Goal: Task Accomplishment & Management: Manage account settings

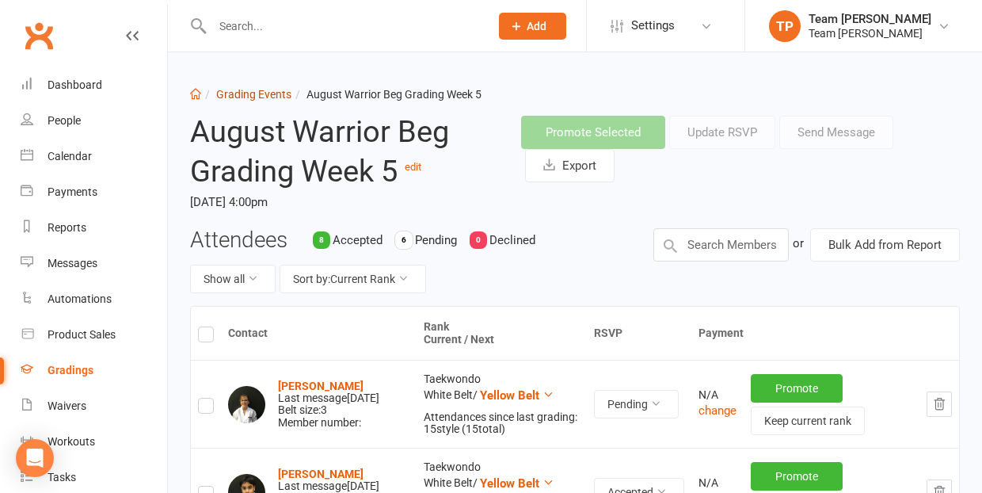
click at [250, 95] on link "Grading Events" at bounding box center [253, 94] width 75 height 13
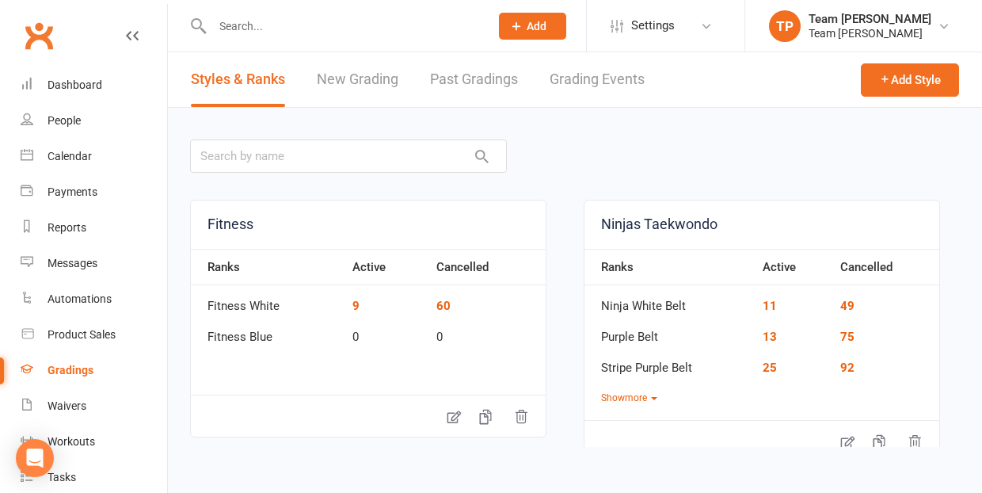
click at [606, 82] on link "Grading Events" at bounding box center [597, 79] width 95 height 55
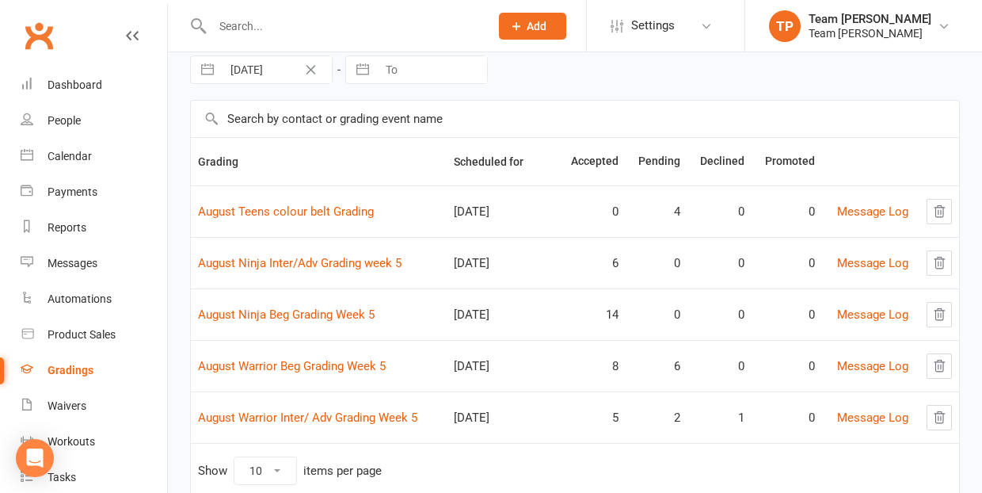
scroll to position [74, 0]
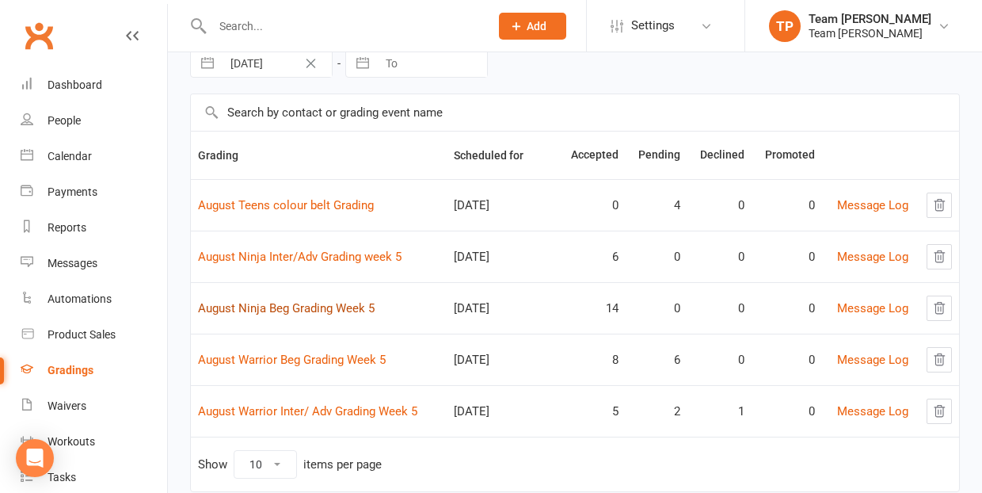
click at [278, 308] on link "August Ninja Beg Grading Week 5" at bounding box center [286, 308] width 177 height 14
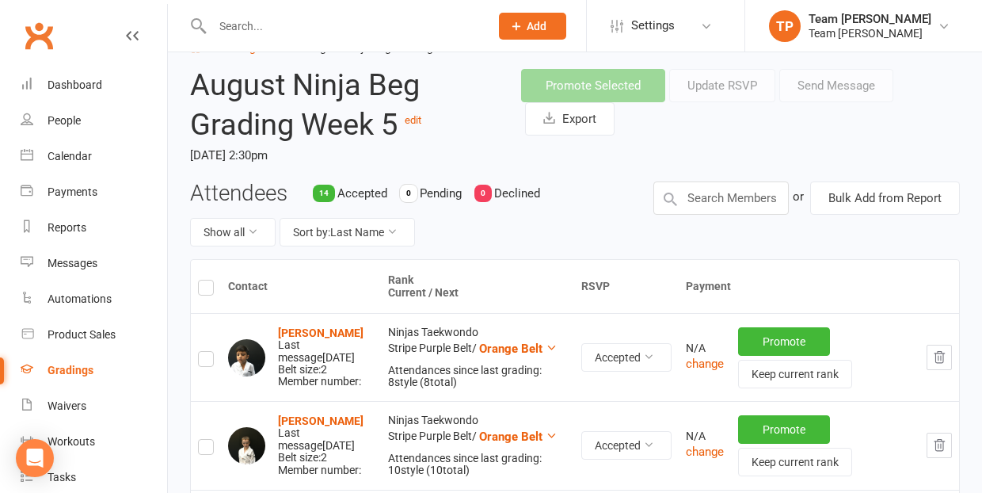
scroll to position [62, 0]
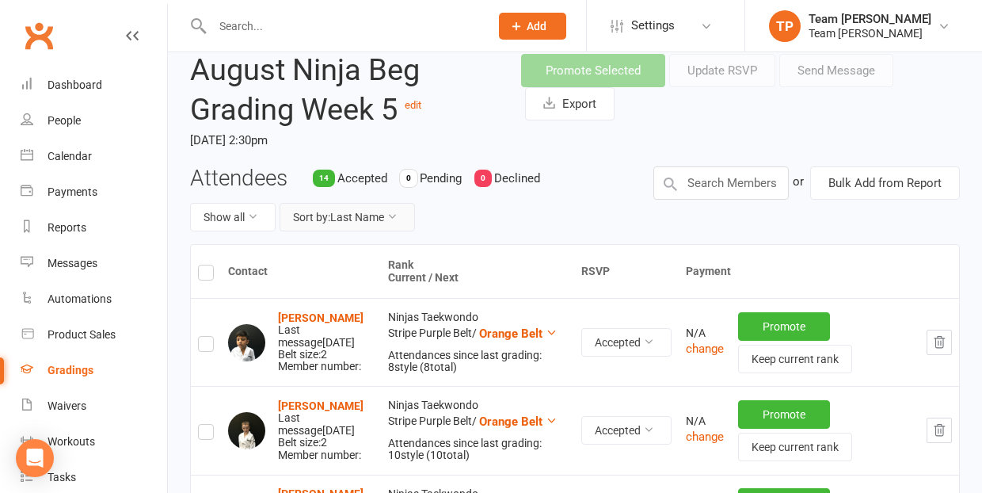
click at [351, 214] on button "Sort by: Last Name" at bounding box center [347, 217] width 135 height 29
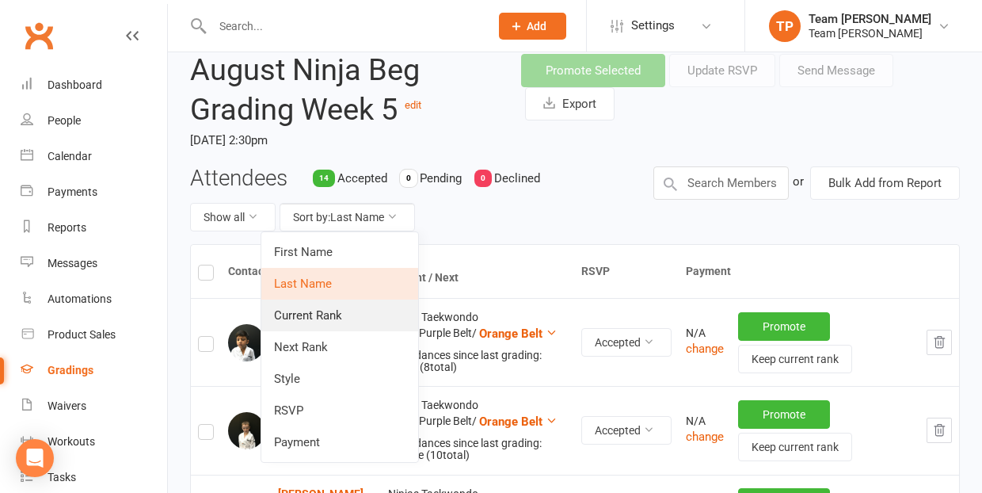
click at [329, 307] on link "Current Rank" at bounding box center [339, 315] width 157 height 32
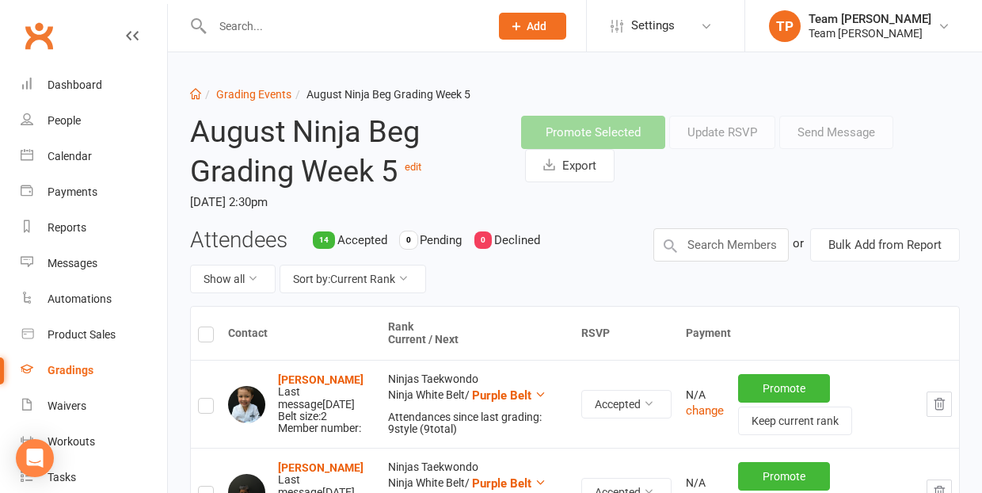
scroll to position [0, 0]
click at [267, 97] on link "Grading Events" at bounding box center [253, 94] width 75 height 13
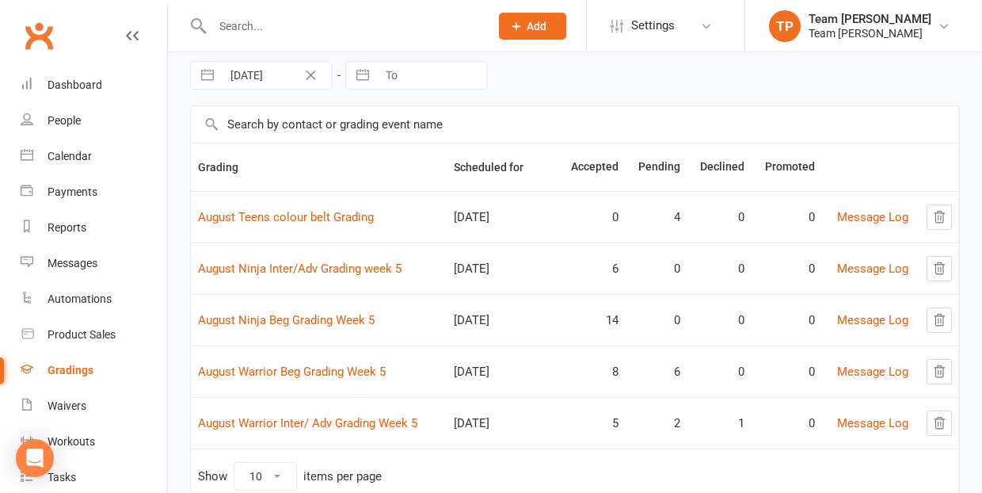
scroll to position [86, 0]
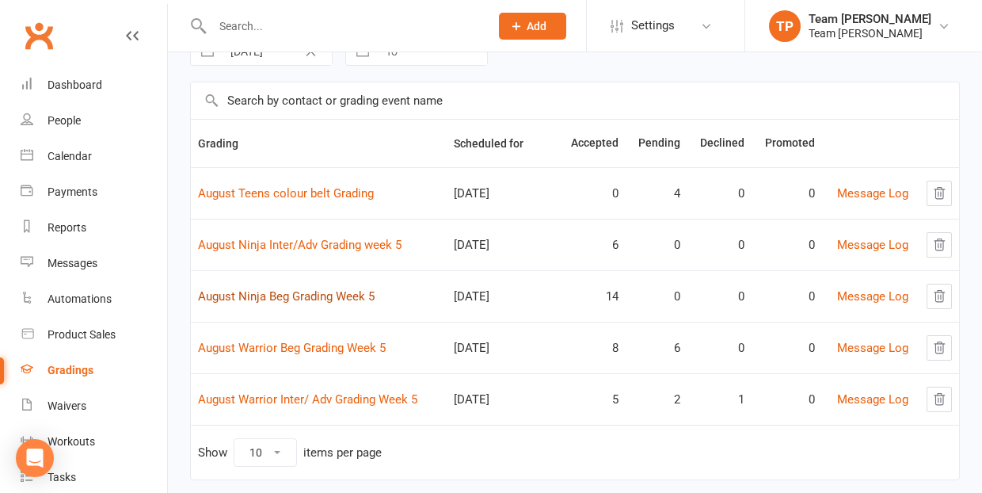
click at [295, 301] on link "August Ninja Beg Grading Week 5" at bounding box center [286, 296] width 177 height 14
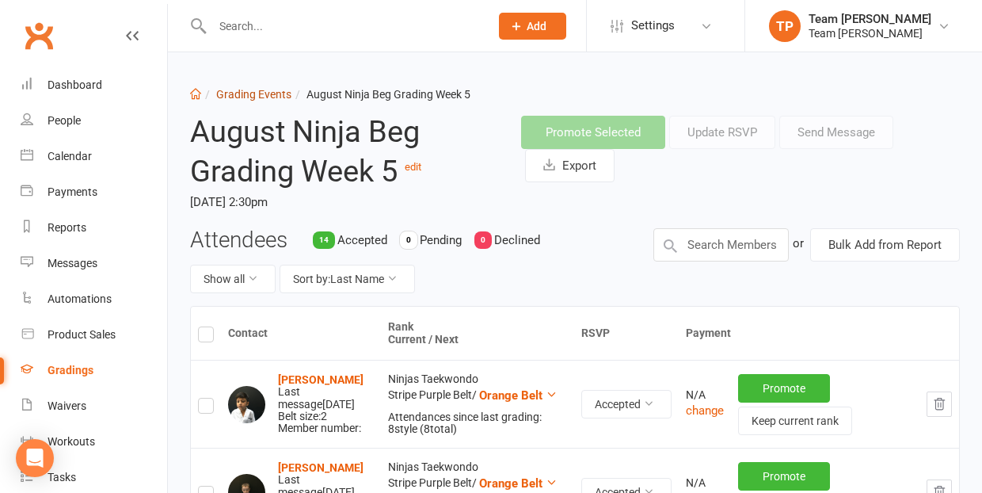
click at [246, 96] on link "Grading Events" at bounding box center [253, 94] width 75 height 13
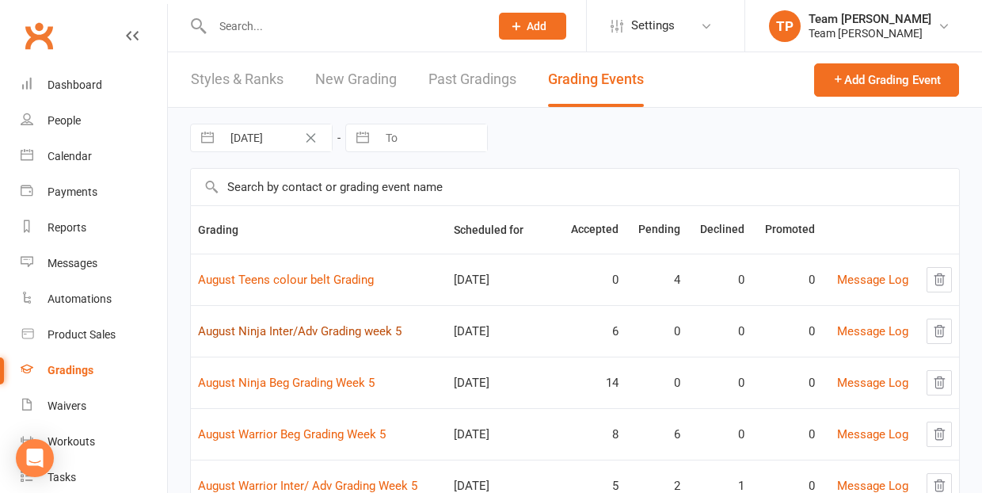
click at [292, 329] on link "August Ninja Inter/Adv Grading week 5" at bounding box center [300, 331] width 204 height 14
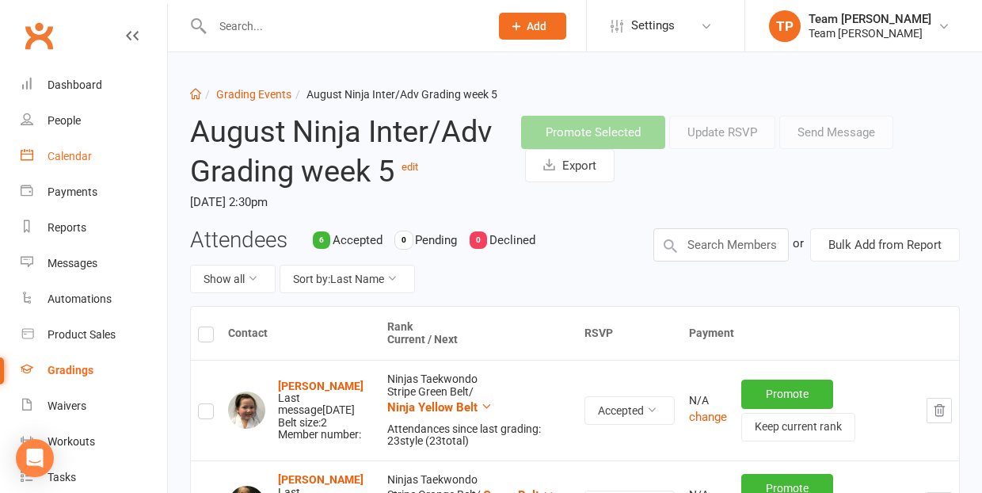
click at [73, 154] on div "Calendar" at bounding box center [70, 156] width 44 height 13
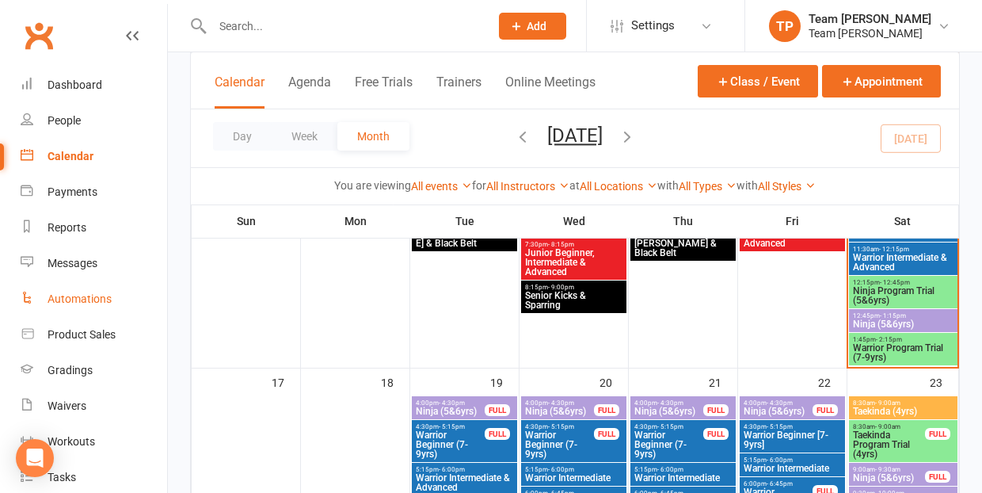
scroll to position [975, 0]
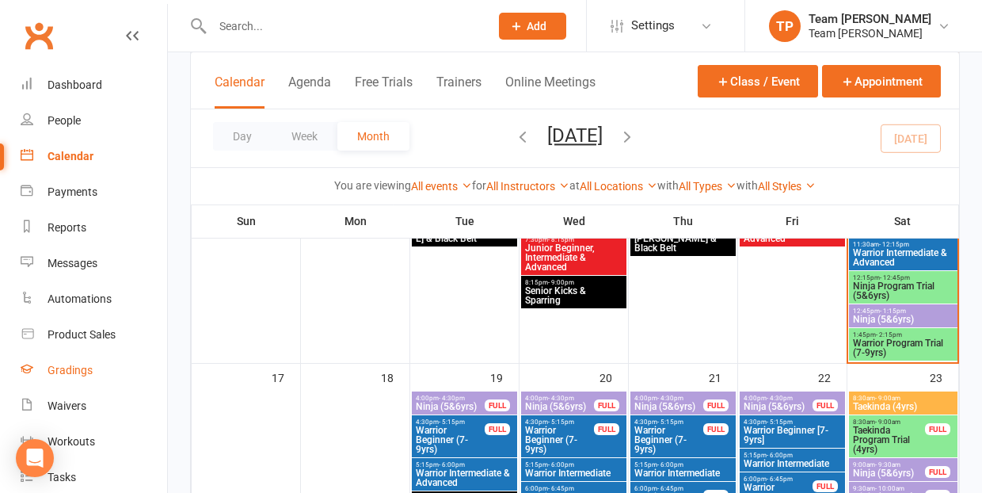
click at [71, 368] on div "Gradings" at bounding box center [70, 370] width 45 height 13
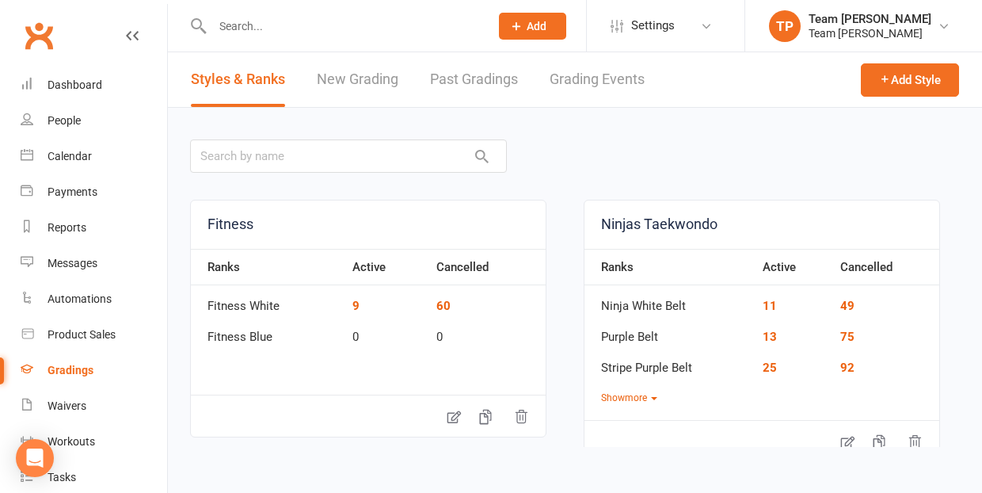
click at [588, 76] on link "Grading Events" at bounding box center [597, 79] width 95 height 55
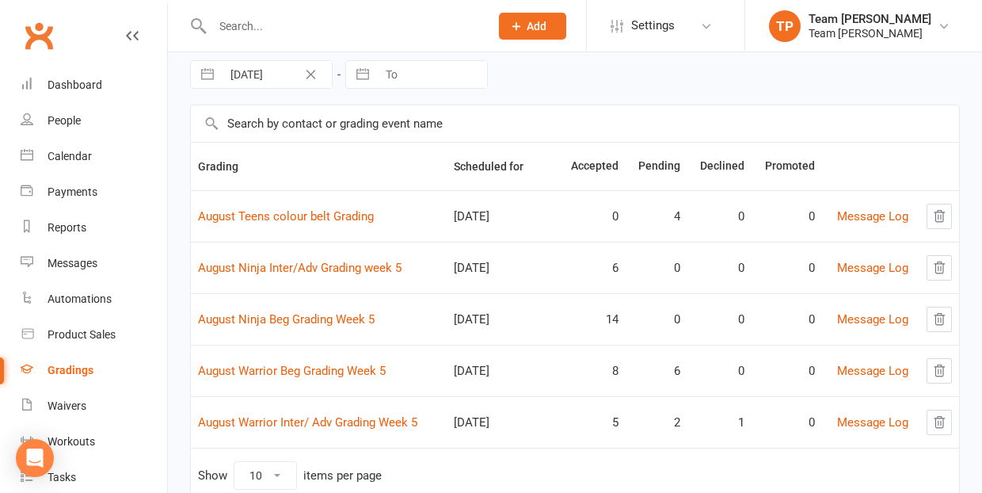
scroll to position [99, 0]
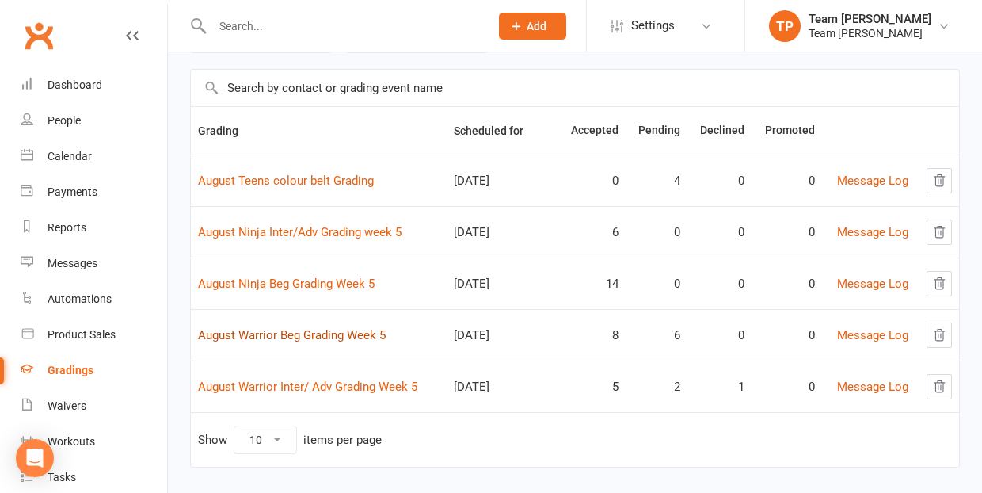
click at [367, 334] on link "August Warrior Beg Grading Week 5" at bounding box center [292, 335] width 188 height 14
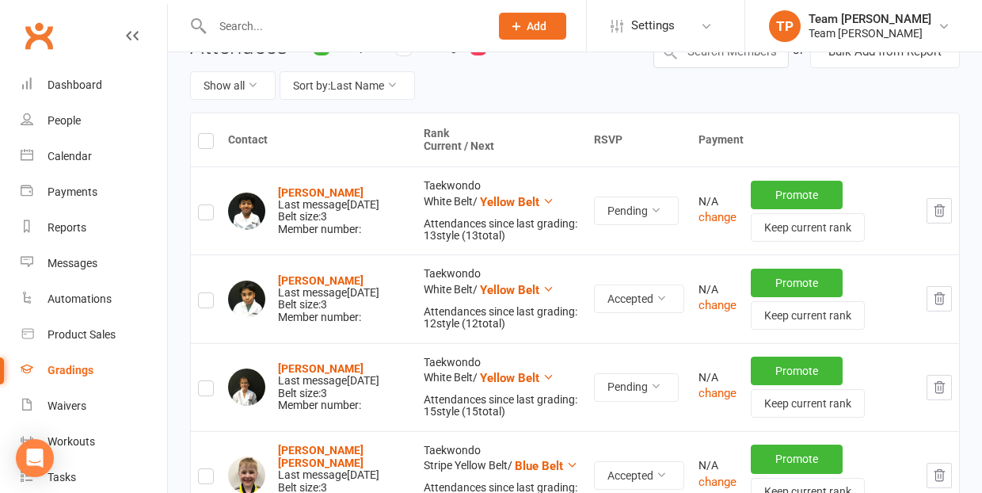
scroll to position [197, 0]
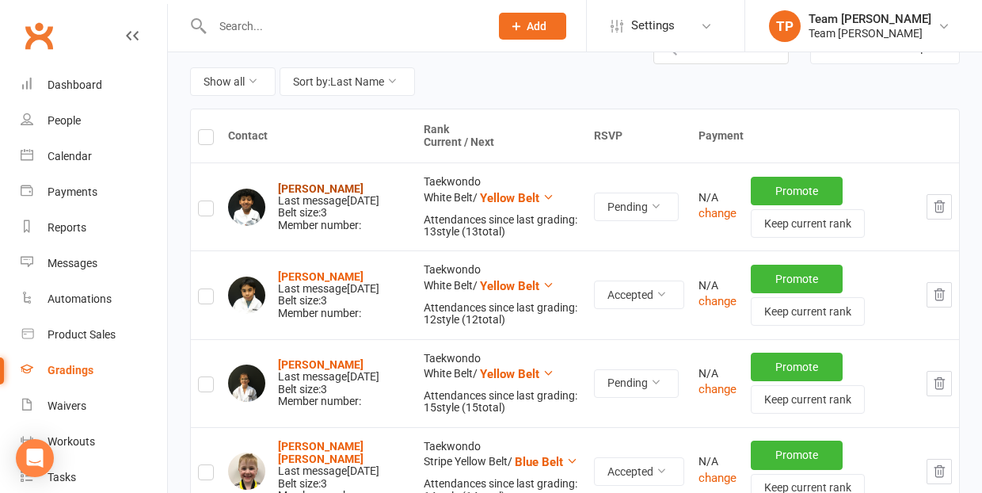
click at [319, 182] on strong "[PERSON_NAME]" at bounding box center [321, 188] width 86 height 13
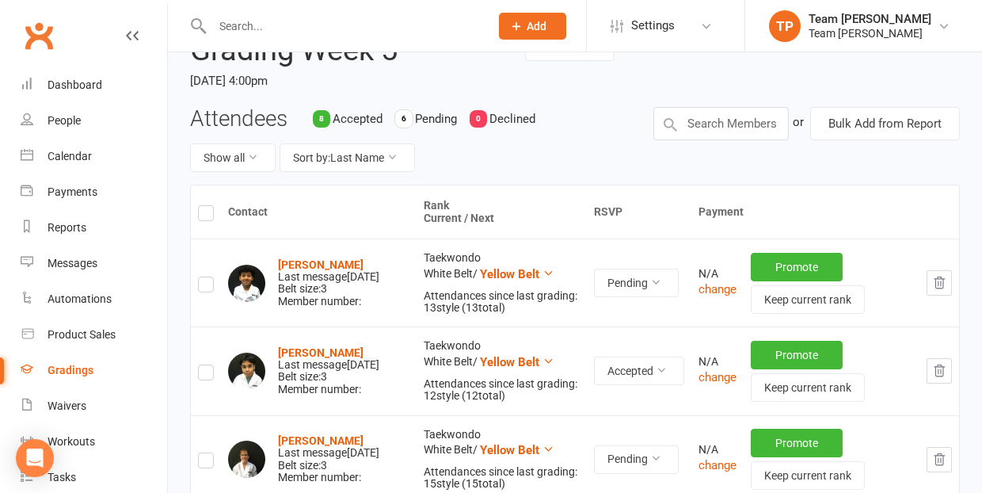
scroll to position [13, 0]
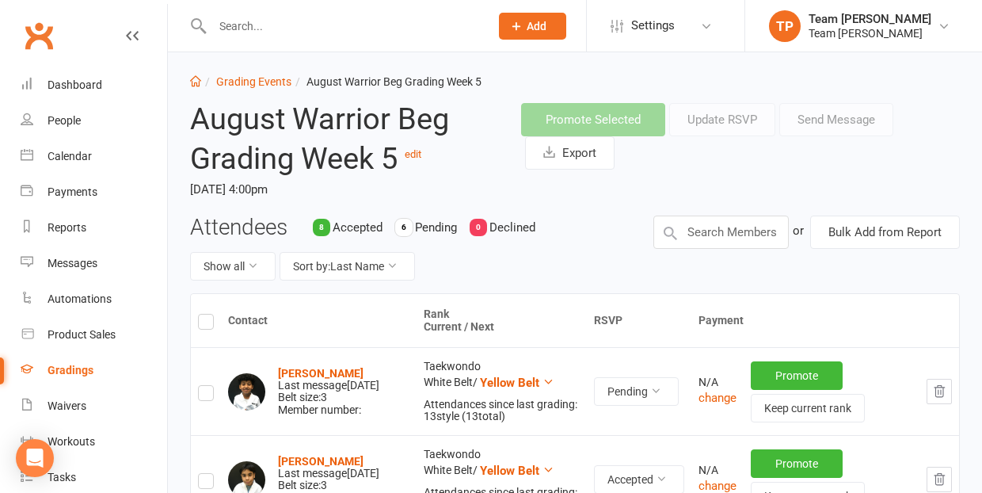
click at [202, 395] on label at bounding box center [206, 395] width 16 height 0
click at [202, 386] on input "checkbox" at bounding box center [206, 386] width 16 height 0
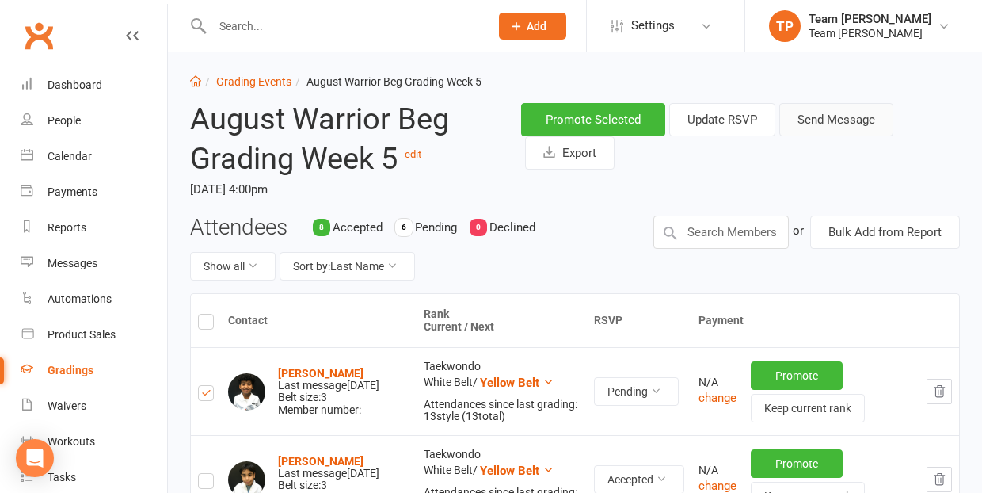
click at [833, 122] on button "Send Message" at bounding box center [836, 119] width 114 height 33
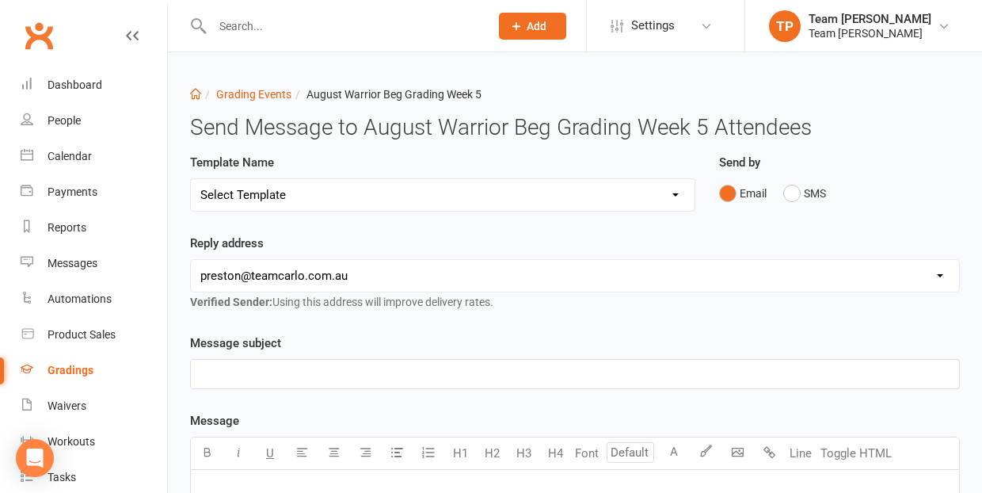
select select "16"
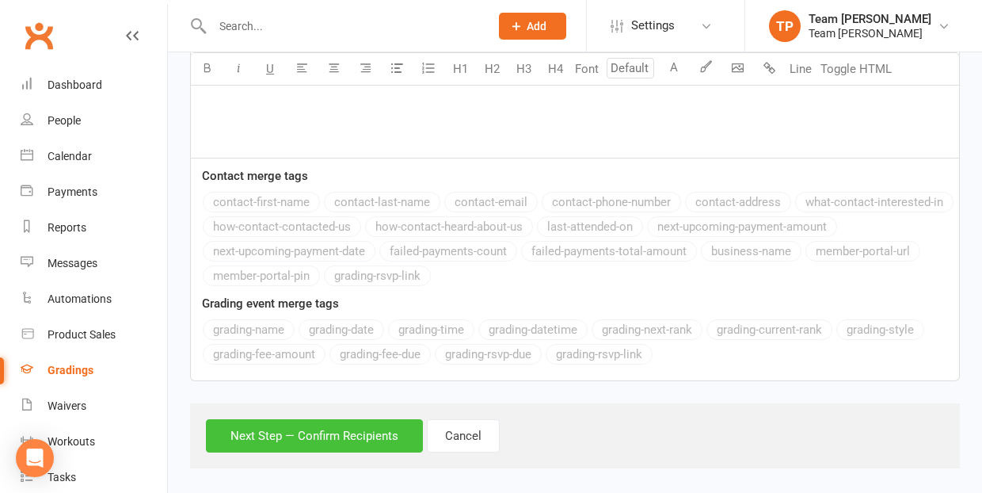
click at [303, 420] on button "Next Step — Confirm Recipients" at bounding box center [314, 435] width 217 height 33
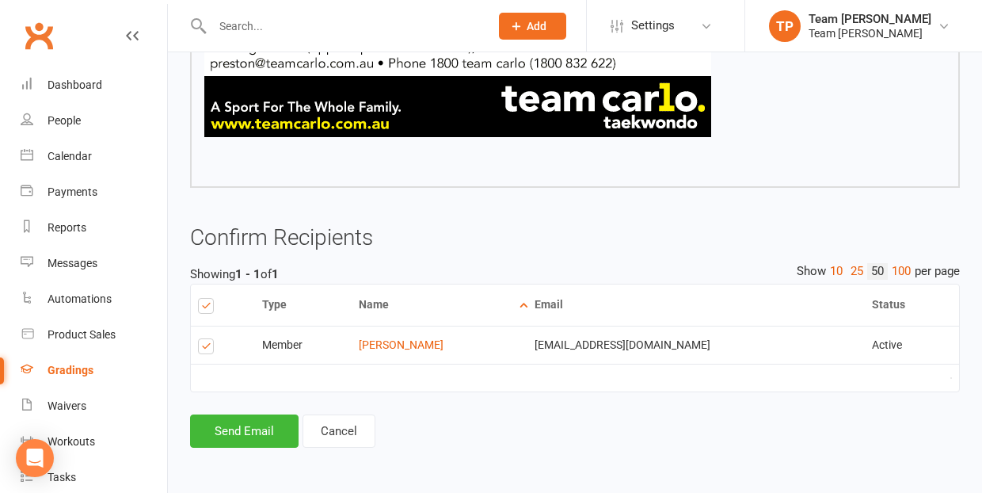
scroll to position [935, 0]
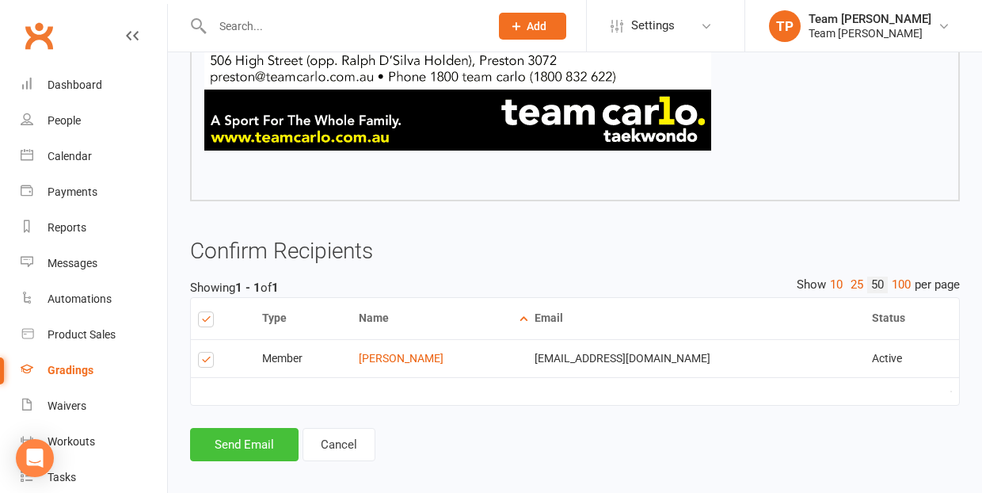
click at [238, 431] on button "Send Email" at bounding box center [244, 444] width 109 height 33
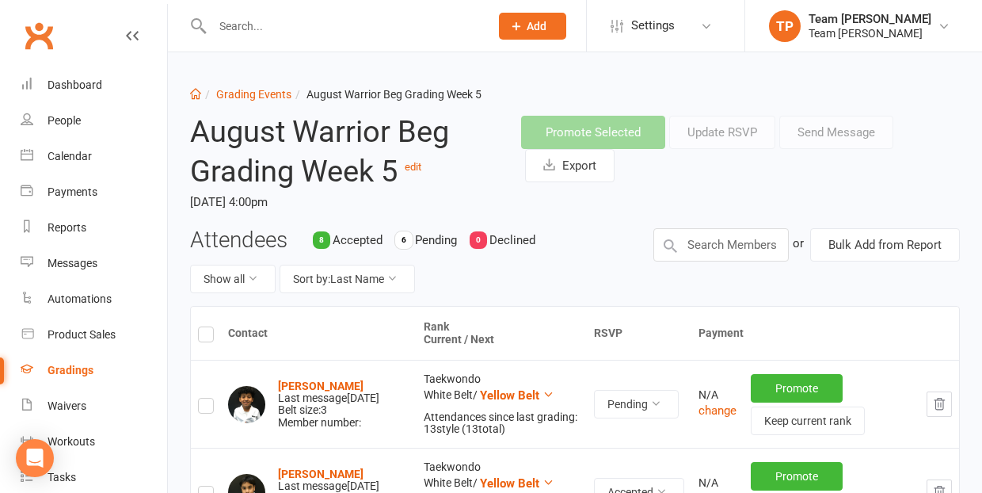
click at [206, 408] on label at bounding box center [206, 408] width 16 height 0
click at [206, 398] on input "checkbox" at bounding box center [206, 398] width 16 height 0
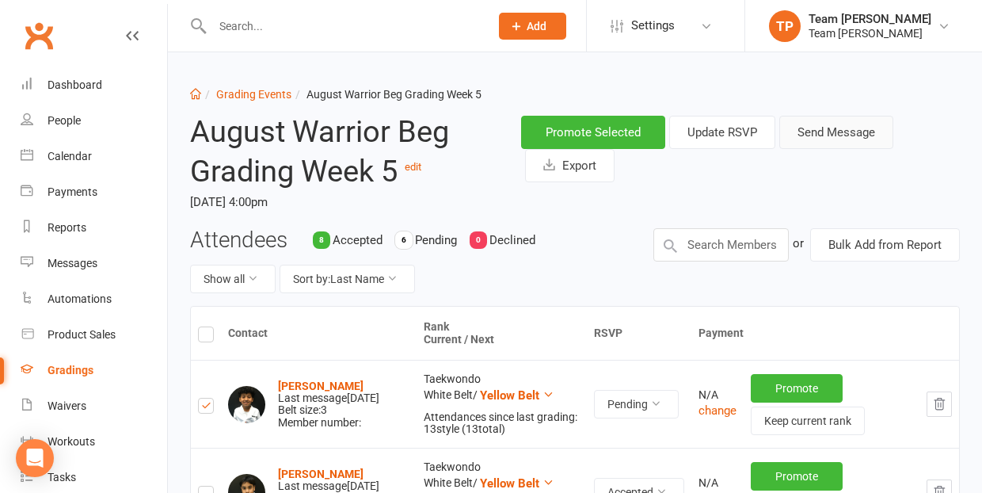
click at [828, 128] on button "Send Message" at bounding box center [836, 132] width 114 height 33
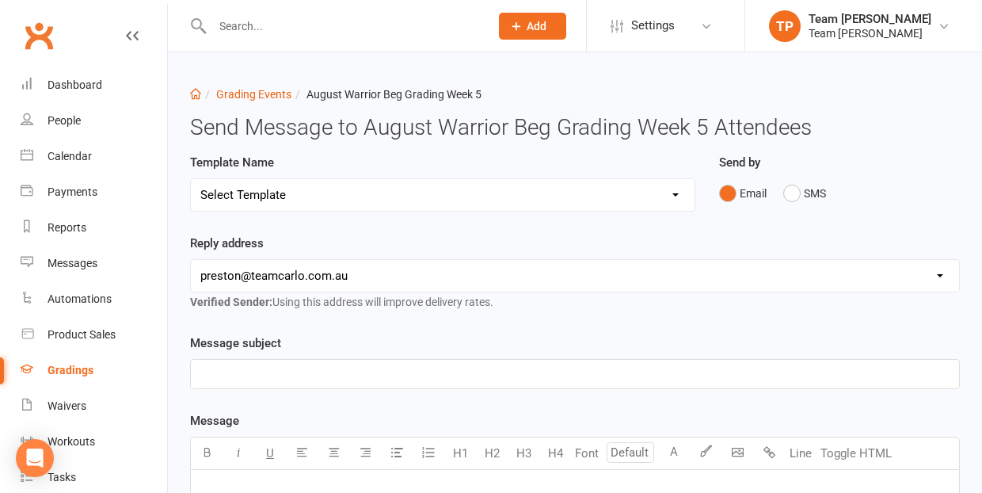
select select "25"
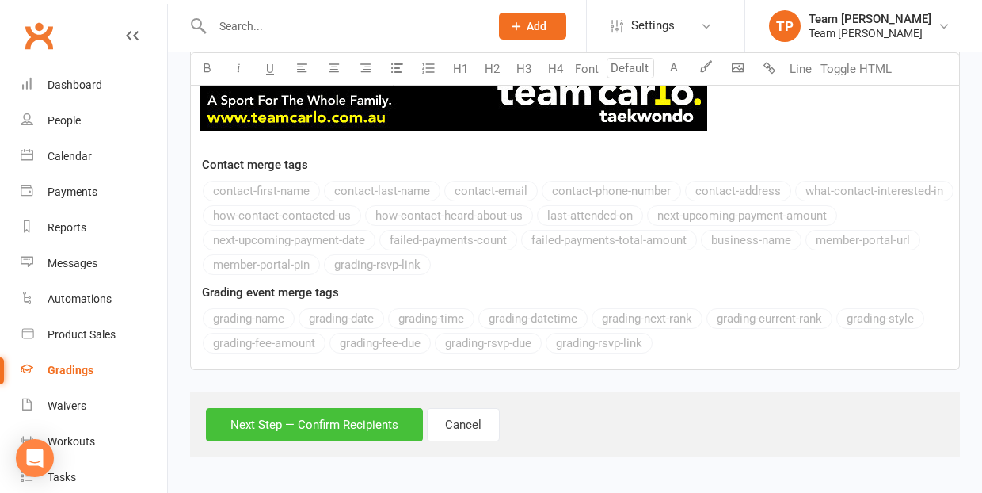
scroll to position [1425, 0]
click at [316, 424] on button "Next Step — Confirm Recipients" at bounding box center [314, 424] width 217 height 33
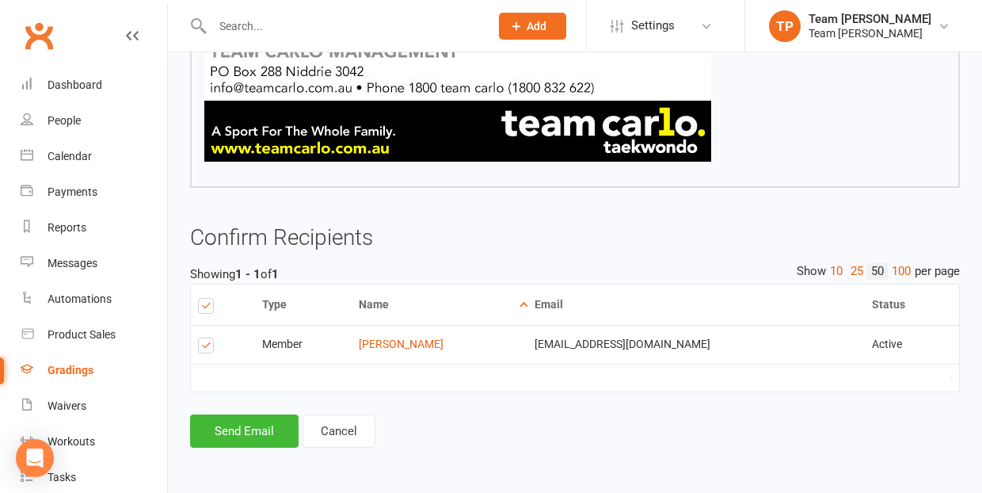
scroll to position [1257, 0]
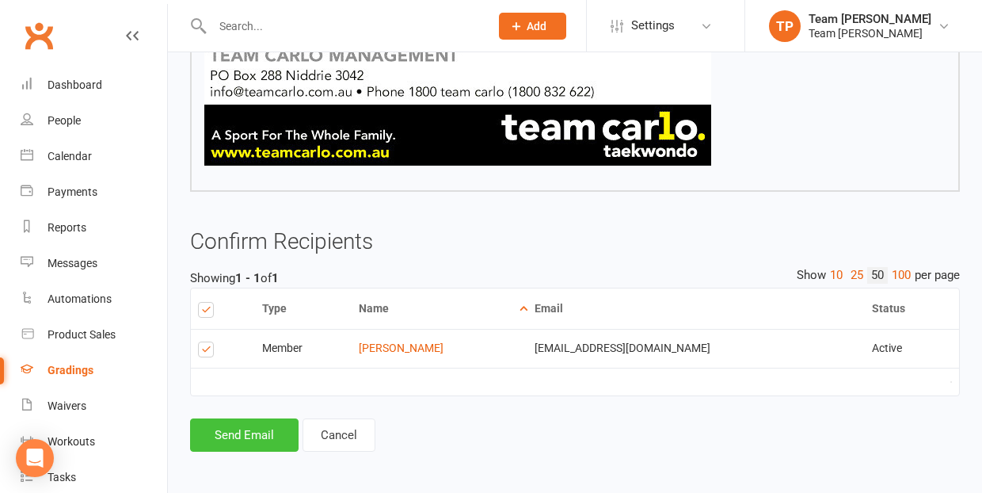
click at [250, 425] on button "Send Email" at bounding box center [244, 434] width 109 height 33
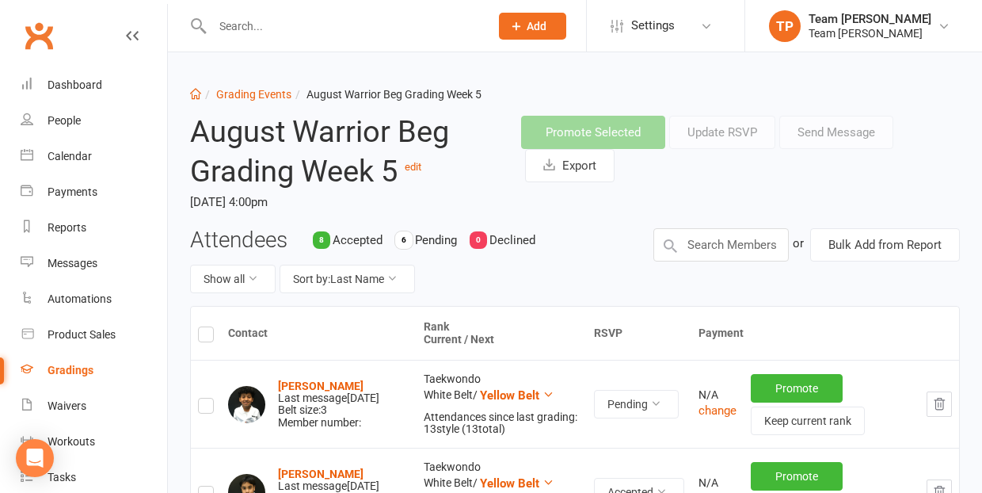
click at [206, 408] on label at bounding box center [206, 408] width 16 height 0
click at [206, 398] on input "checkbox" at bounding box center [206, 398] width 16 height 0
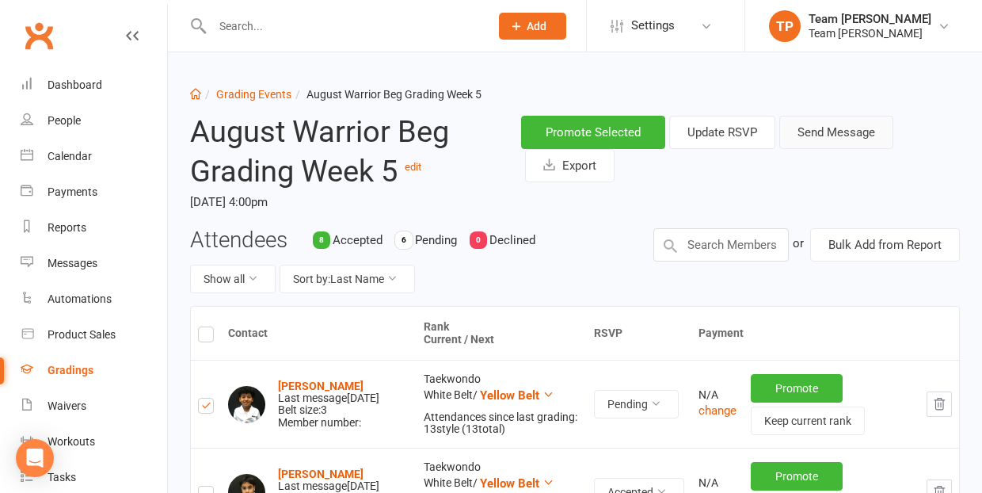
click at [816, 128] on button "Send Message" at bounding box center [836, 132] width 114 height 33
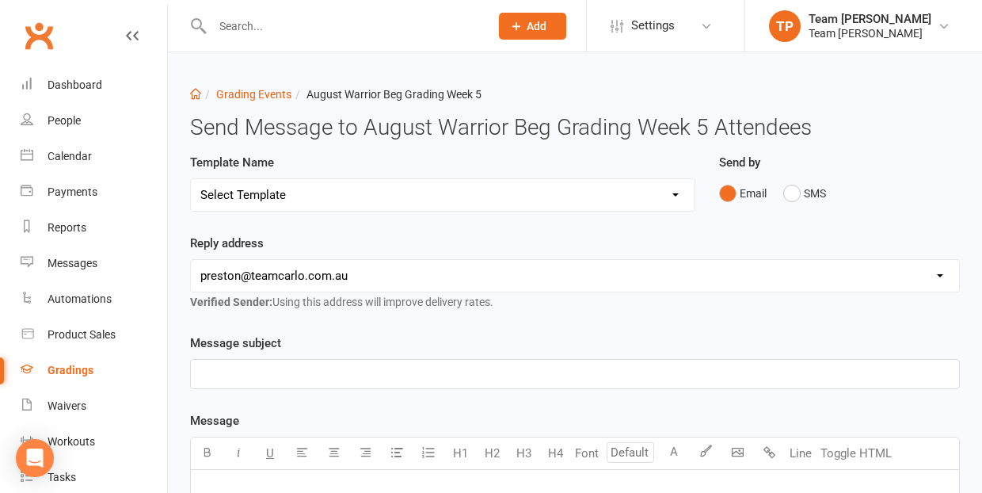
select select "19"
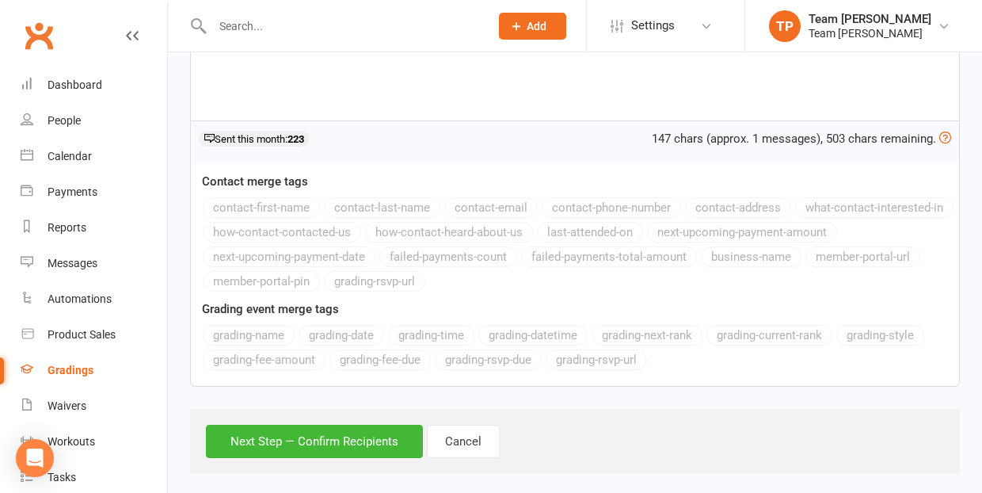
scroll to position [460, 0]
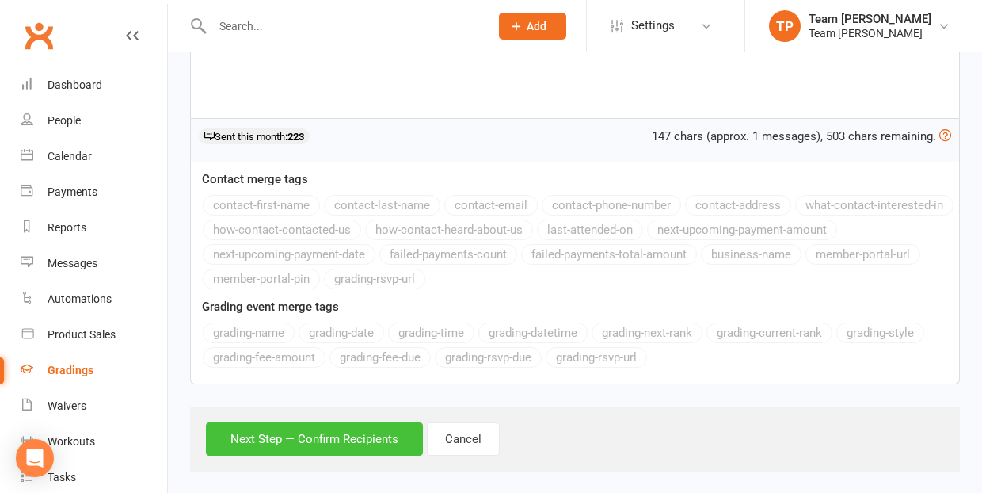
click at [309, 436] on button "Next Step — Confirm Recipients" at bounding box center [314, 438] width 217 height 33
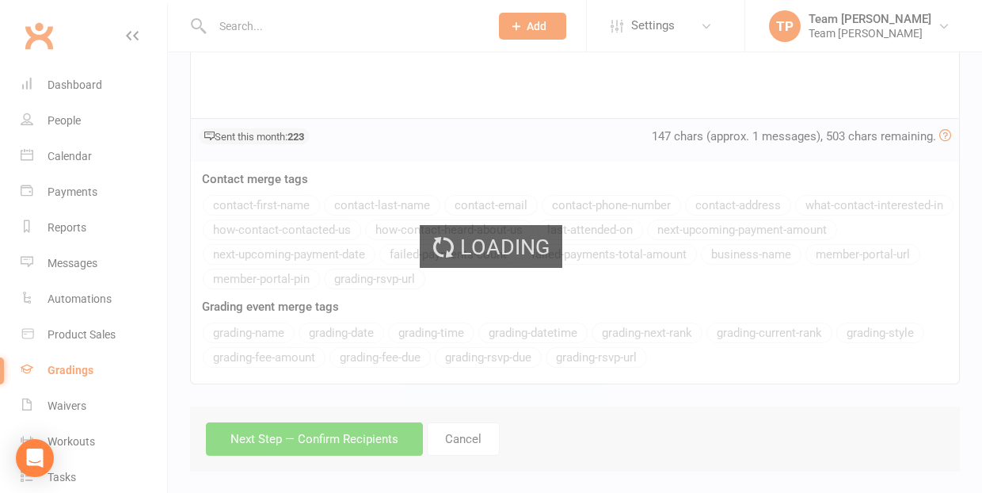
scroll to position [159, 0]
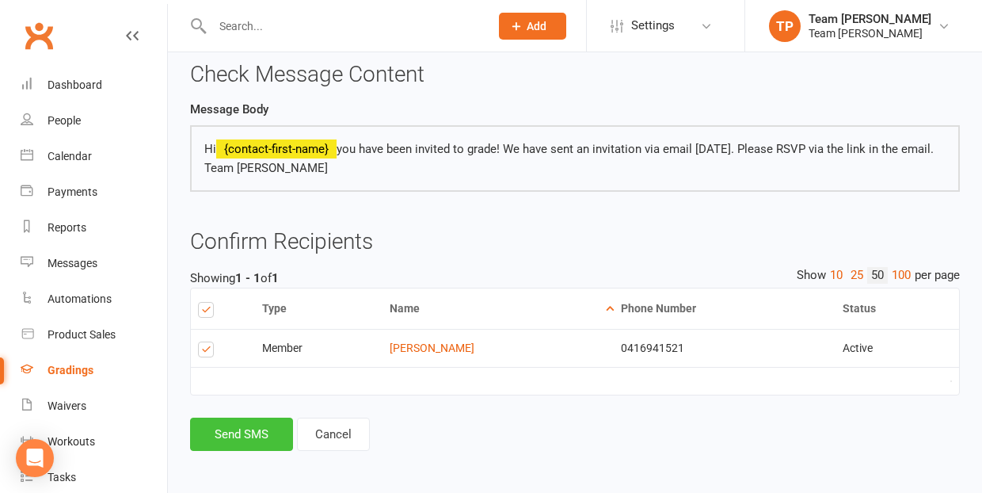
click at [242, 429] on button "Send SMS" at bounding box center [241, 433] width 103 height 33
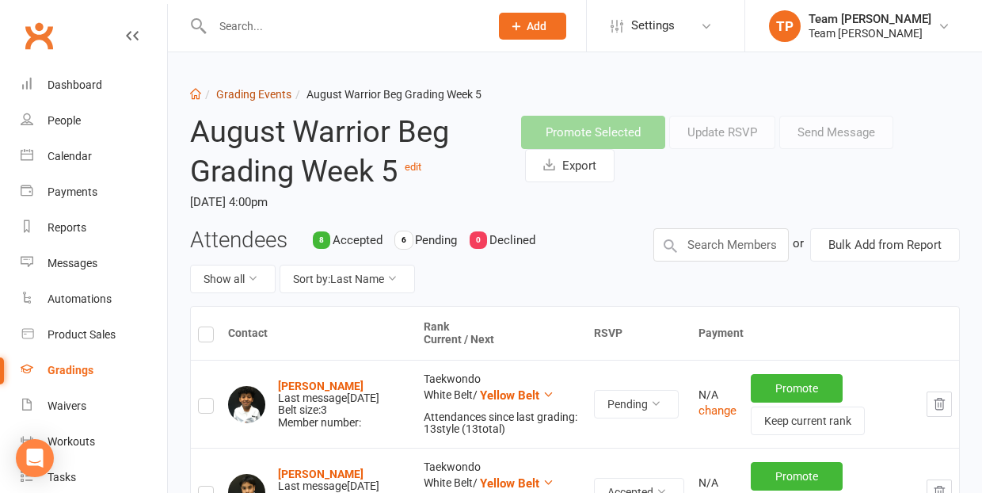
click at [245, 95] on link "Grading Events" at bounding box center [253, 94] width 75 height 13
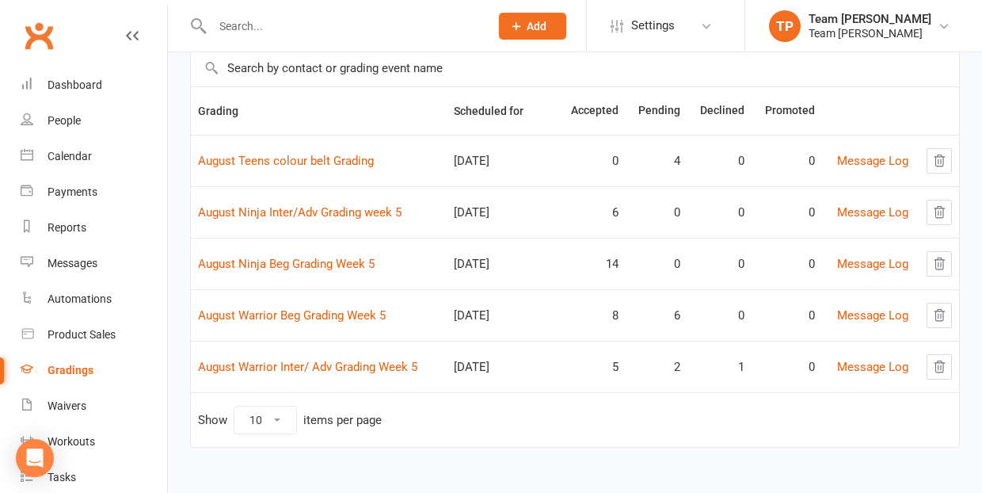
scroll to position [119, 0]
click at [315, 361] on link "August Warrior Inter/ Adv Grading Week 5" at bounding box center [307, 367] width 219 height 14
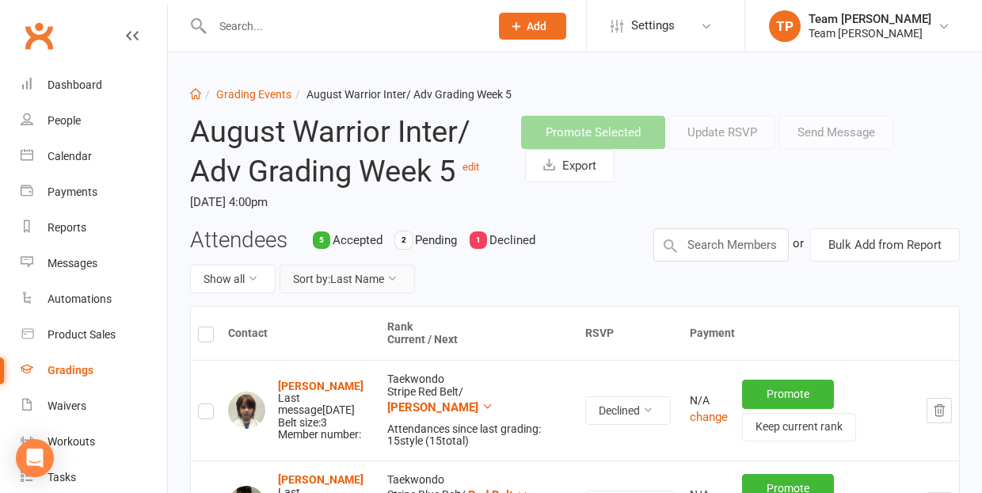
click at [368, 276] on button "Sort by: Last Name" at bounding box center [347, 279] width 135 height 29
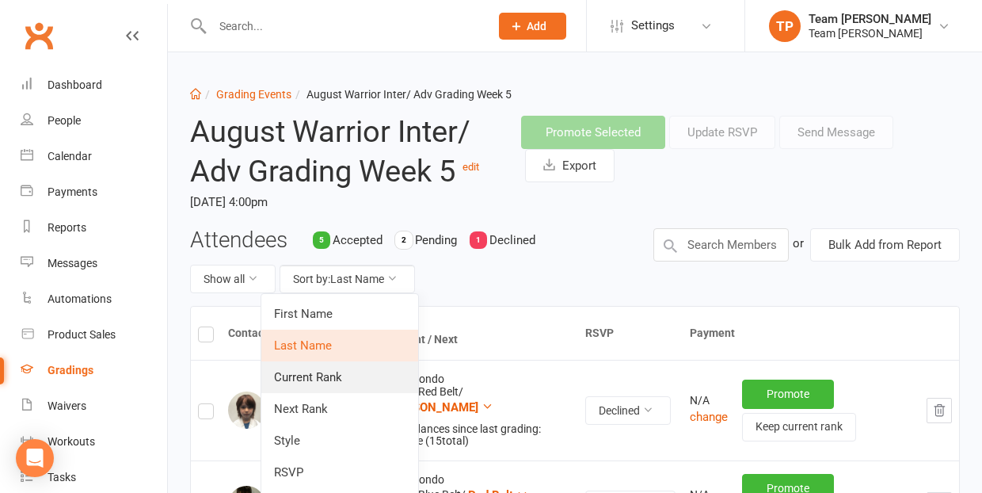
click at [341, 379] on link "Current Rank" at bounding box center [339, 377] width 157 height 32
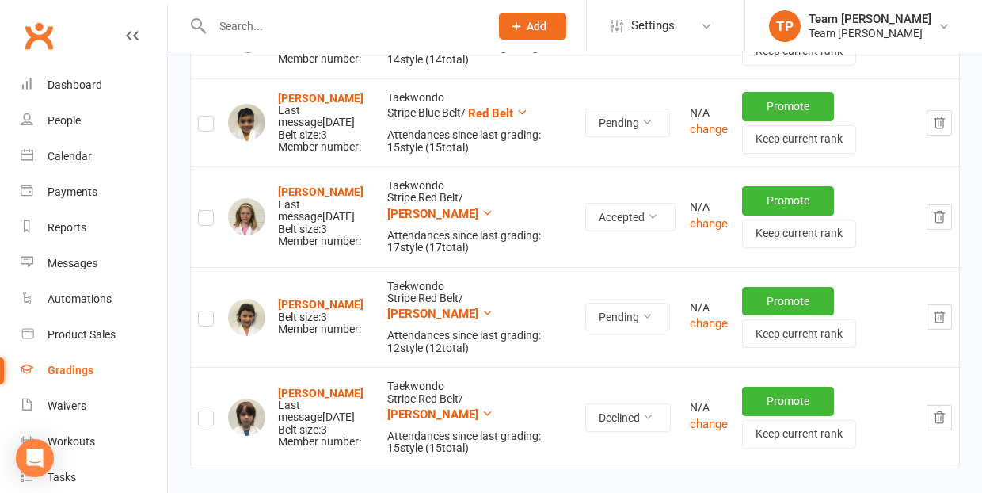
scroll to position [666, 0]
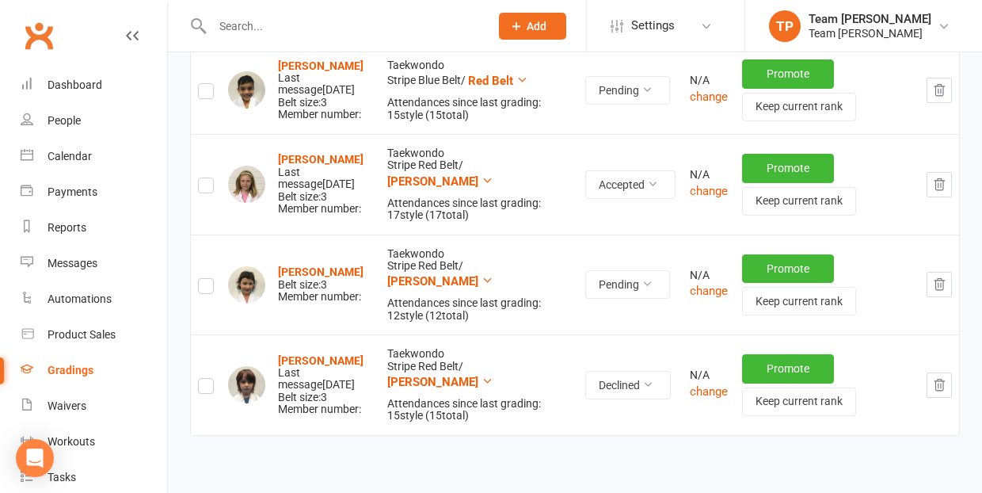
click at [941, 379] on icon "button" at bounding box center [940, 384] width 10 height 11
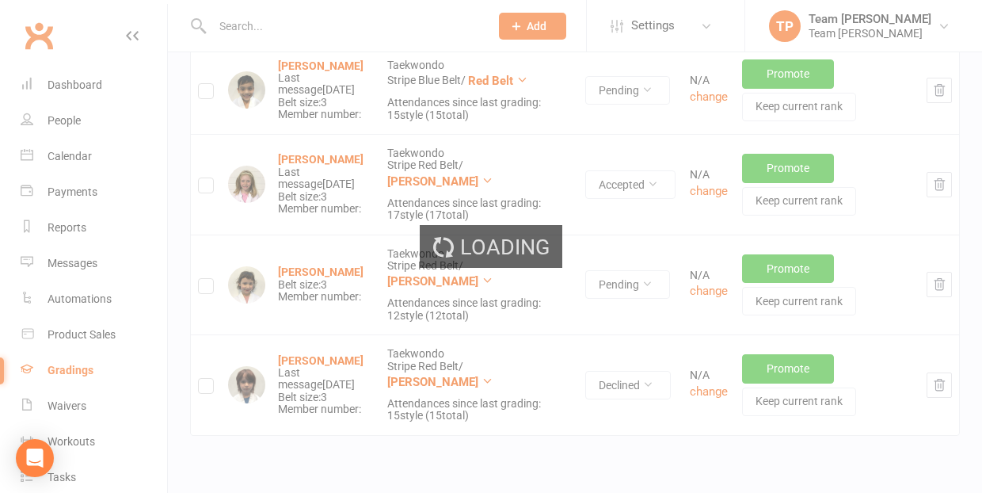
scroll to position [623, 0]
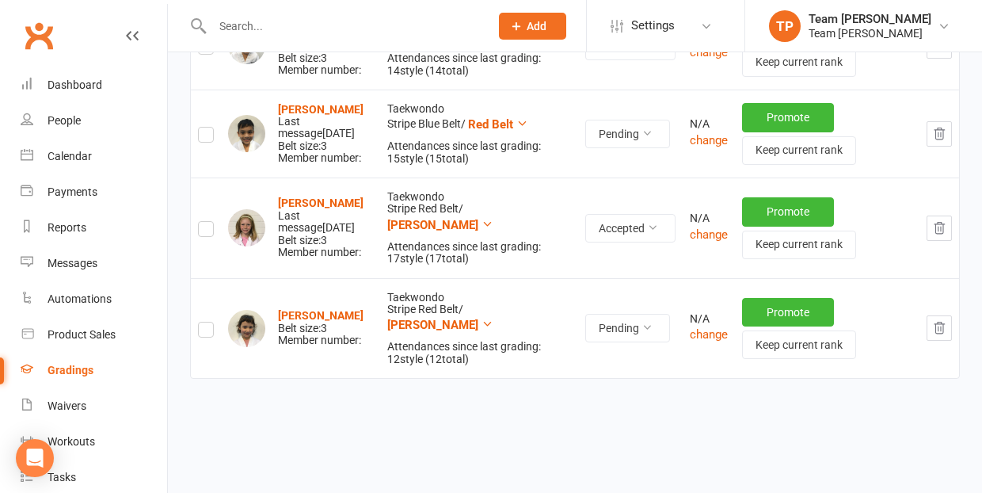
click at [941, 321] on icon "button" at bounding box center [939, 328] width 14 height 14
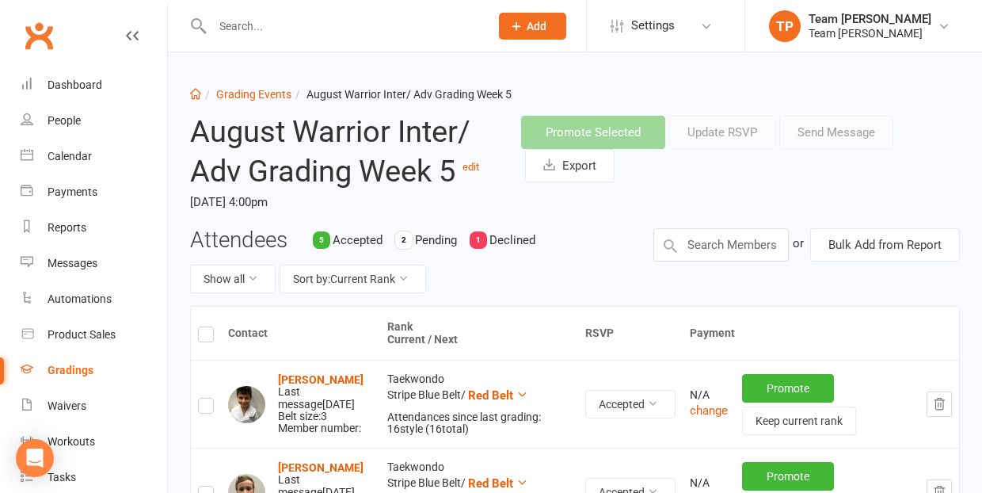
scroll to position [0, 0]
click at [258, 96] on link "Grading Events" at bounding box center [253, 94] width 75 height 13
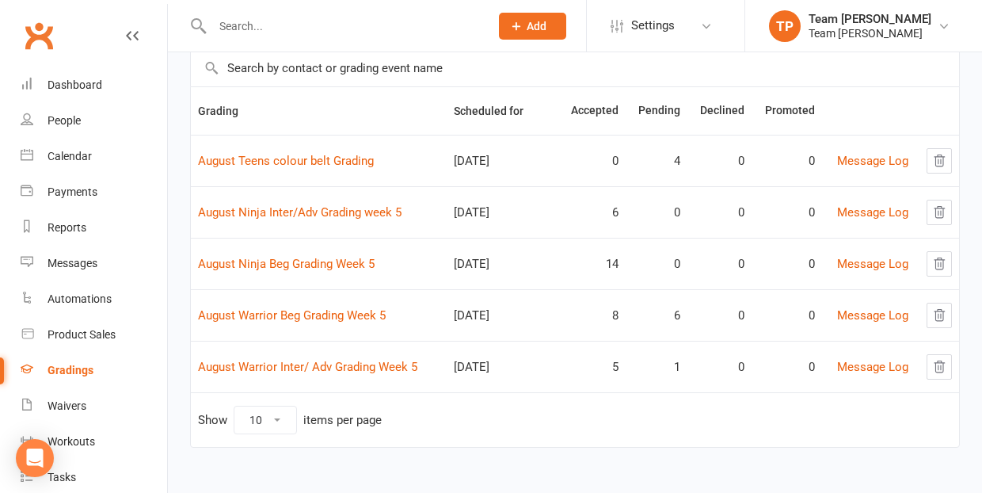
scroll to position [119, 0]
click at [250, 318] on link "August Warrior Beg Grading Week 5" at bounding box center [292, 315] width 188 height 14
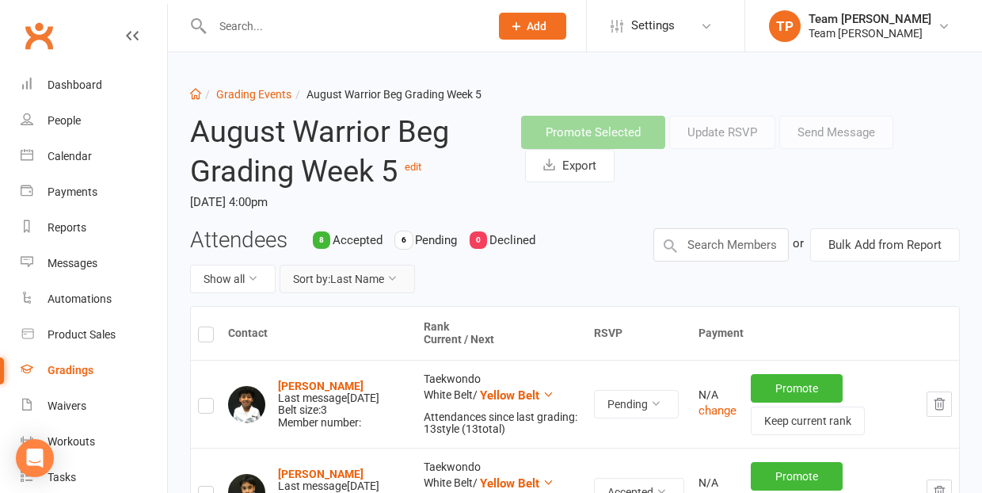
click at [342, 269] on button "Sort by: Last Name" at bounding box center [347, 279] width 135 height 29
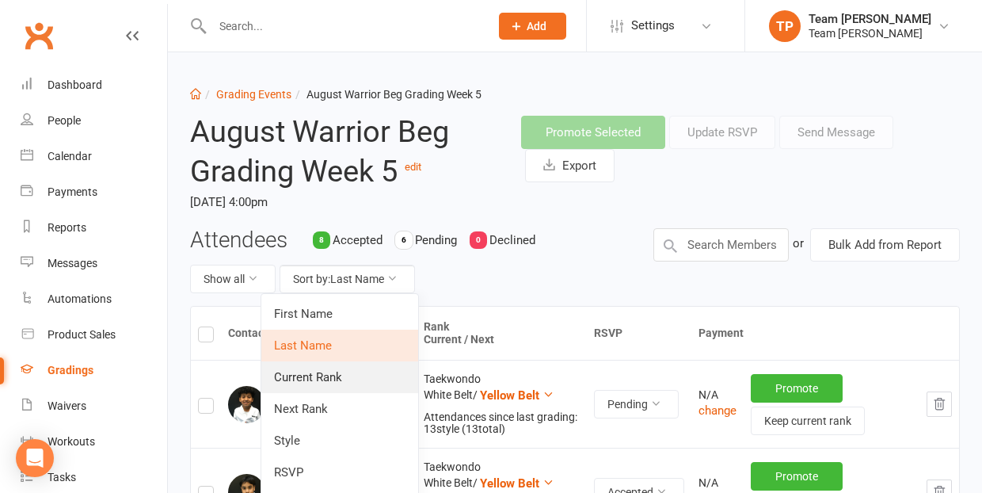
click at [325, 376] on link "Current Rank" at bounding box center [339, 377] width 157 height 32
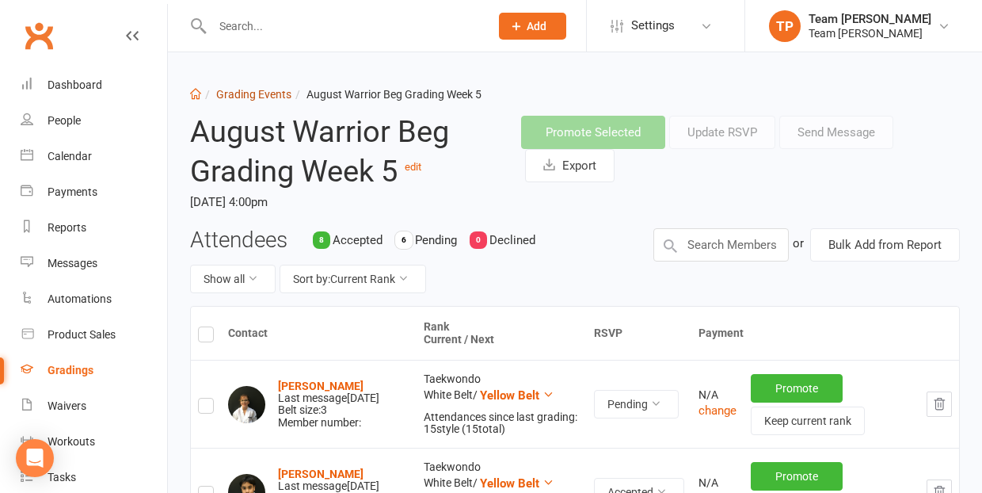
click at [251, 93] on link "Grading Events" at bounding box center [253, 94] width 75 height 13
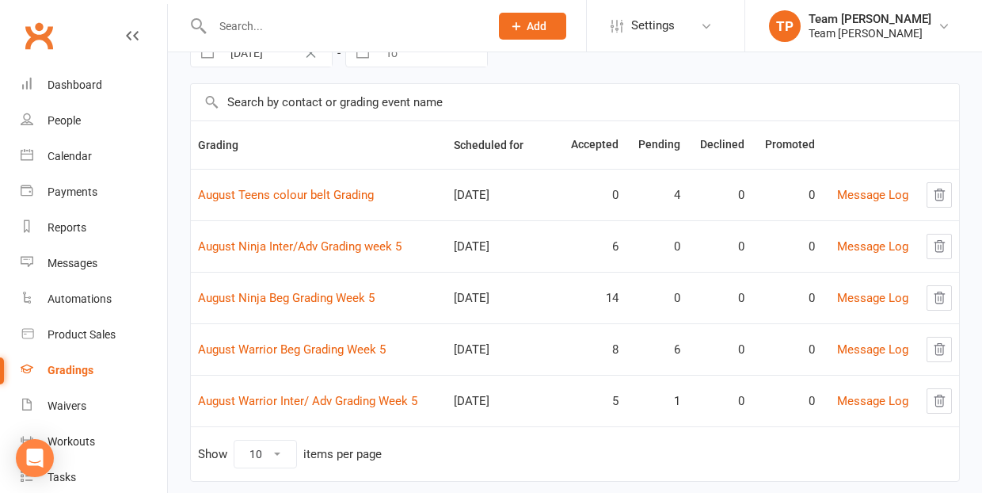
scroll to position [97, 0]
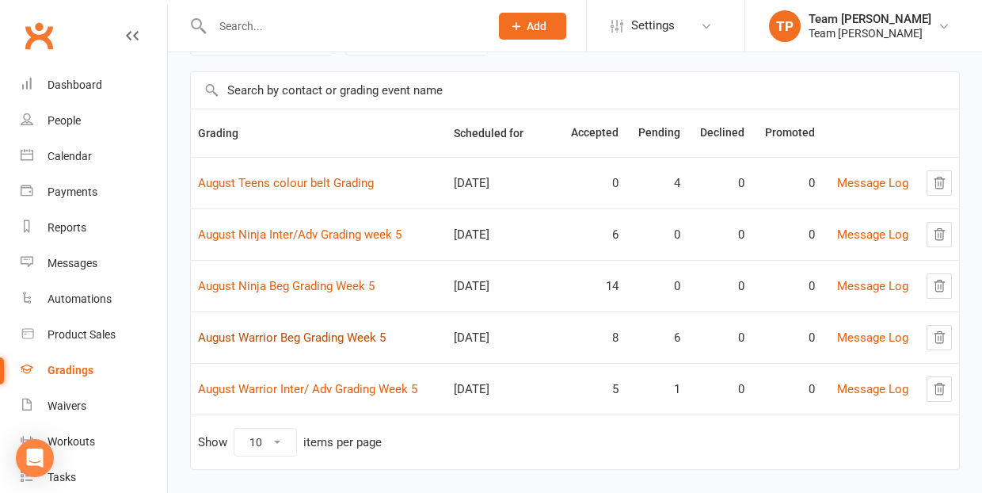
click at [318, 341] on link "August Warrior Beg Grading Week 5" at bounding box center [292, 337] width 188 height 14
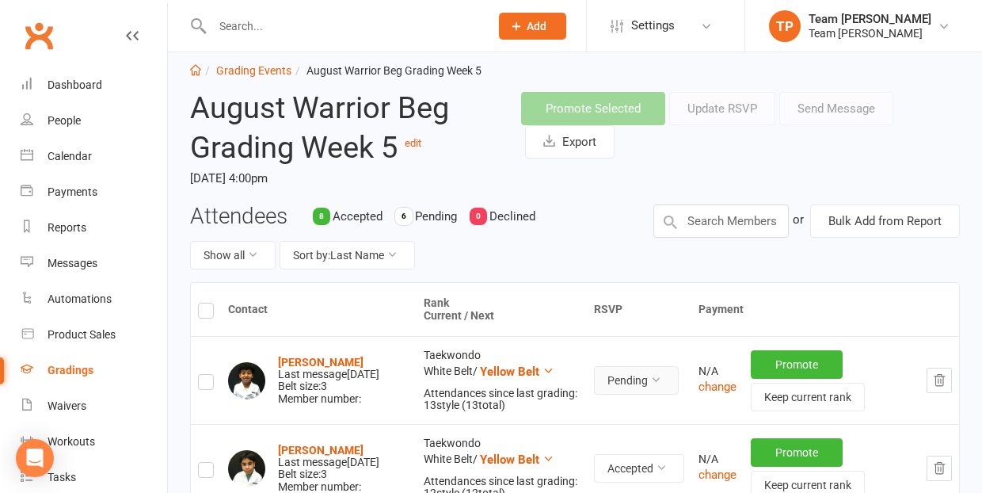
scroll to position [25, 0]
click at [720, 225] on input "text" at bounding box center [722, 220] width 136 height 33
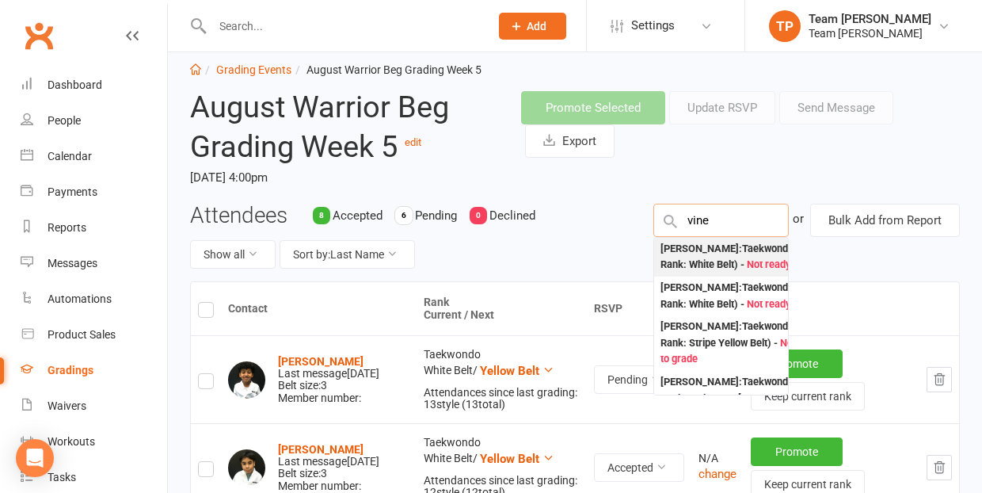
type input "vine"
drag, startPoint x: 730, startPoint y: 242, endPoint x: 742, endPoint y: 255, distance: 18.5
click at [742, 255] on div "[PERSON_NAME] : Taekwondo (Current Rank: White Belt ) - Not ready to grade" at bounding box center [746, 257] width 171 height 32
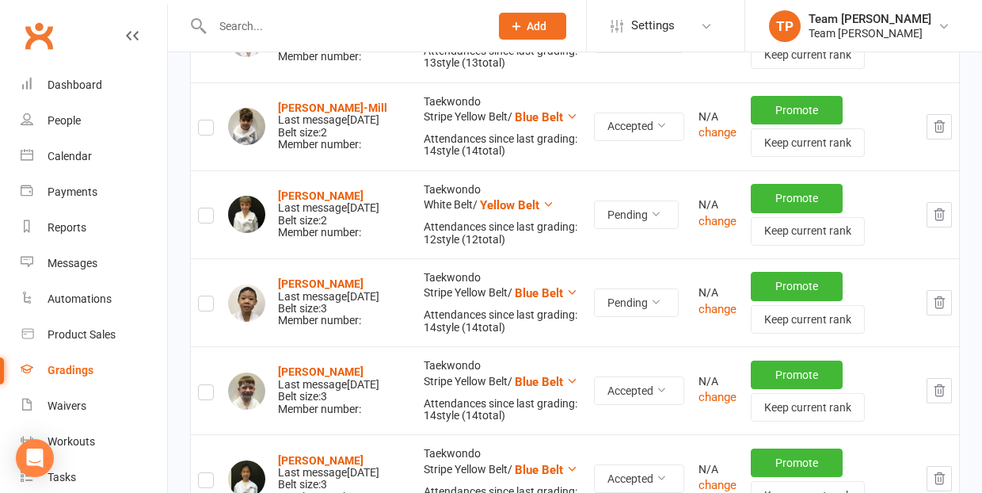
scroll to position [985, 0]
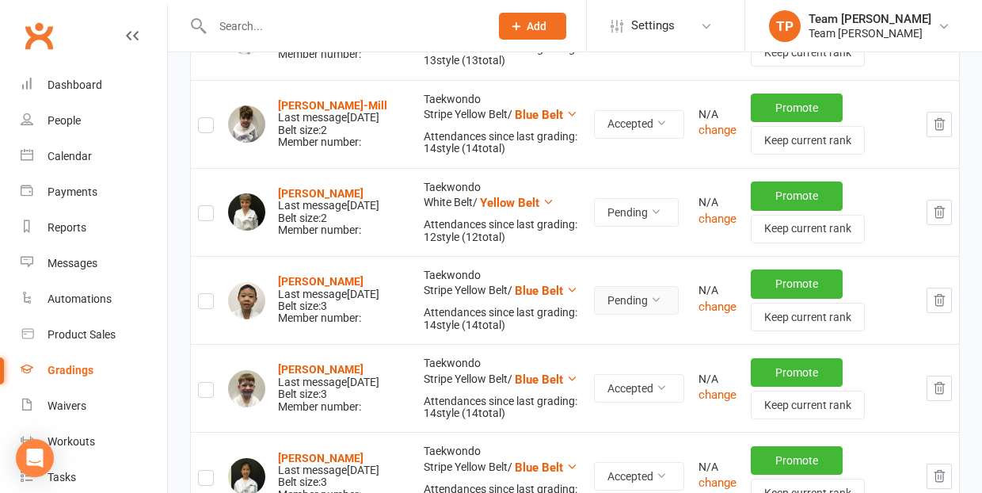
click at [646, 299] on button "Pending" at bounding box center [636, 300] width 85 height 29
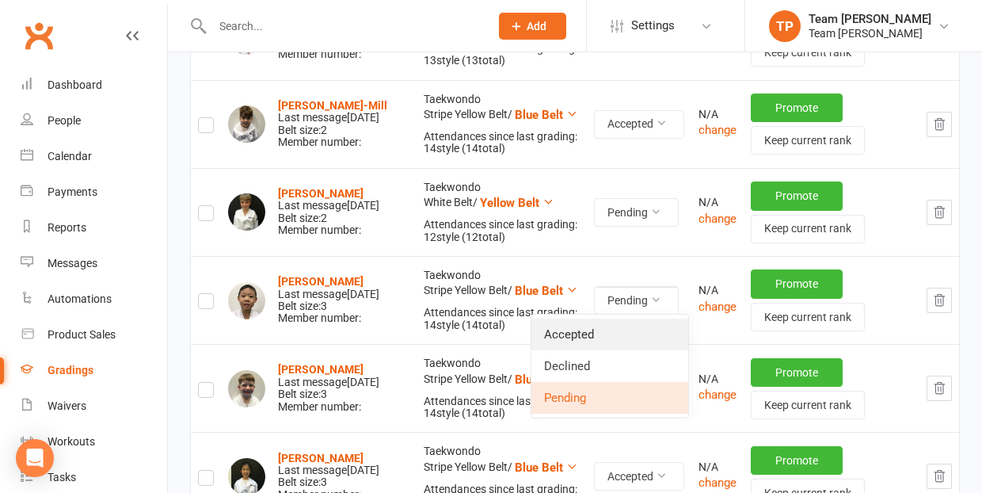
click at [627, 332] on link "Accepted" at bounding box center [610, 334] width 157 height 32
